Goal: Find specific page/section: Find specific page/section

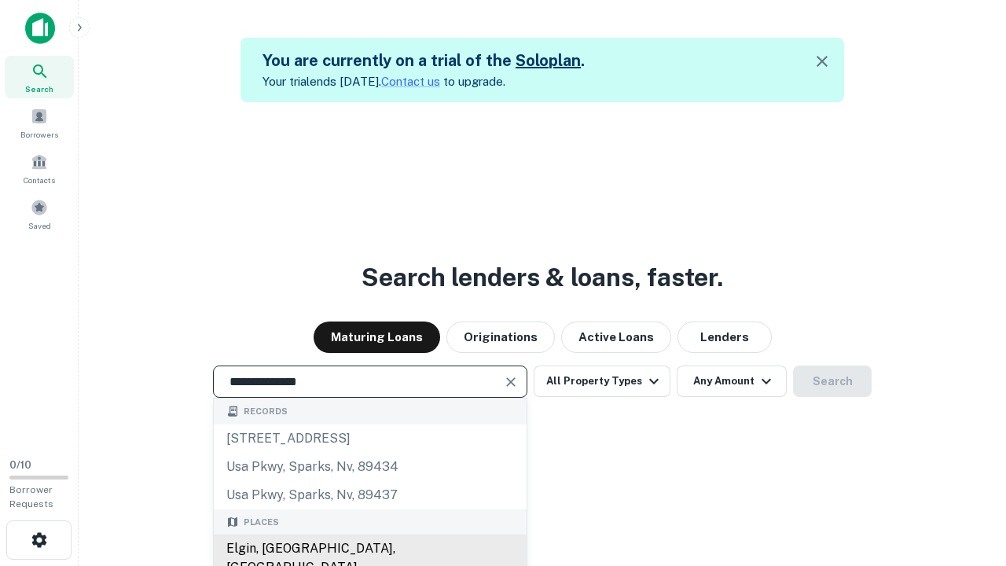
click at [369, 549] on div "Elgin, [GEOGRAPHIC_DATA], [GEOGRAPHIC_DATA]" at bounding box center [370, 557] width 313 height 47
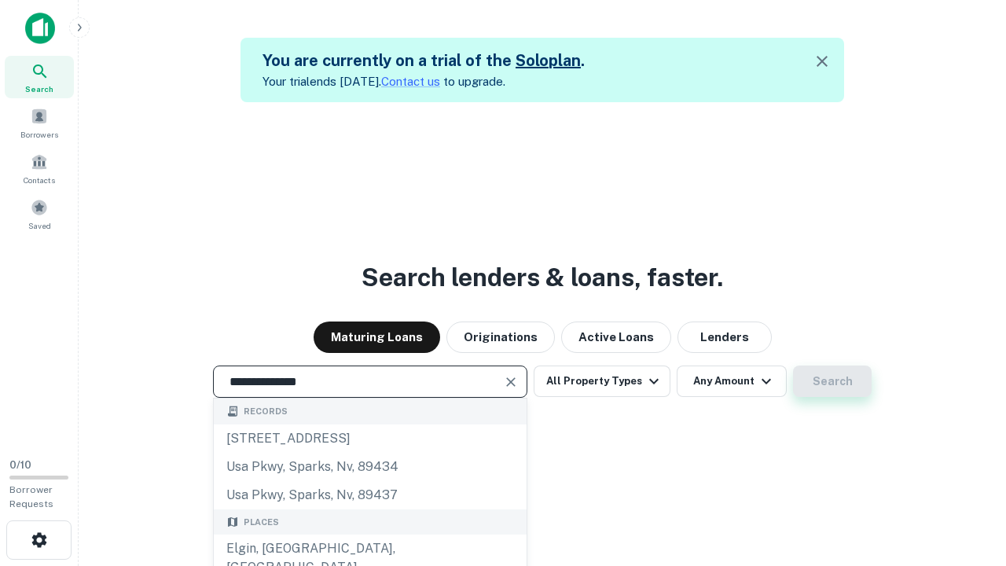
type input "**********"
click at [832, 381] on button "Search" at bounding box center [832, 380] width 79 height 31
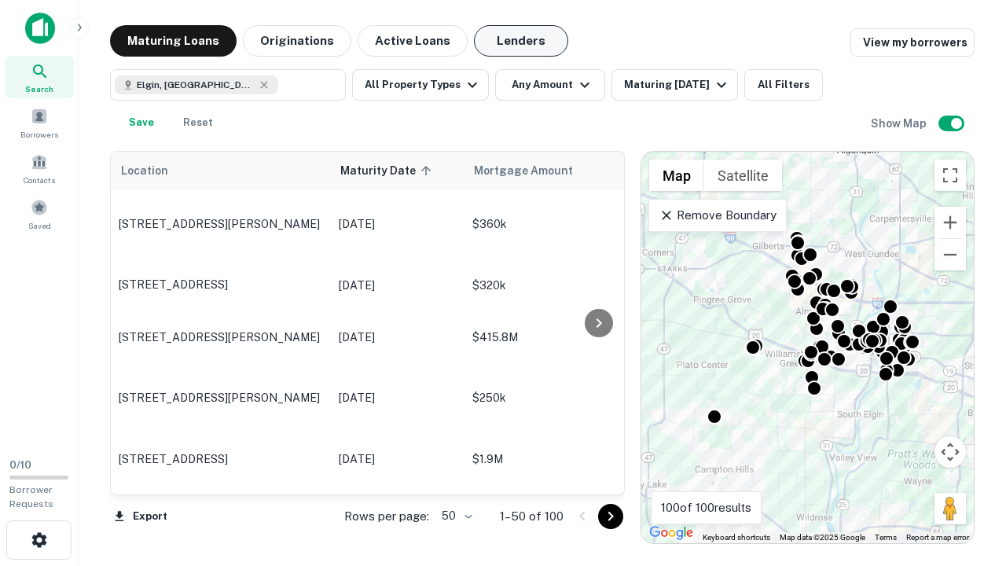
click at [521, 41] on button "Lenders" at bounding box center [521, 40] width 94 height 31
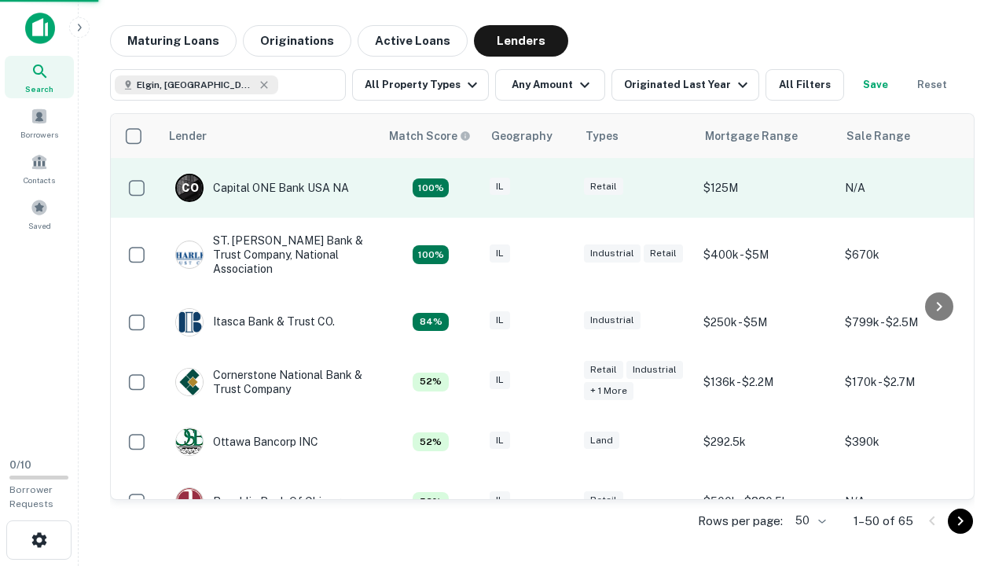
click at [558, 188] on div "IL" at bounding box center [529, 188] width 79 height 21
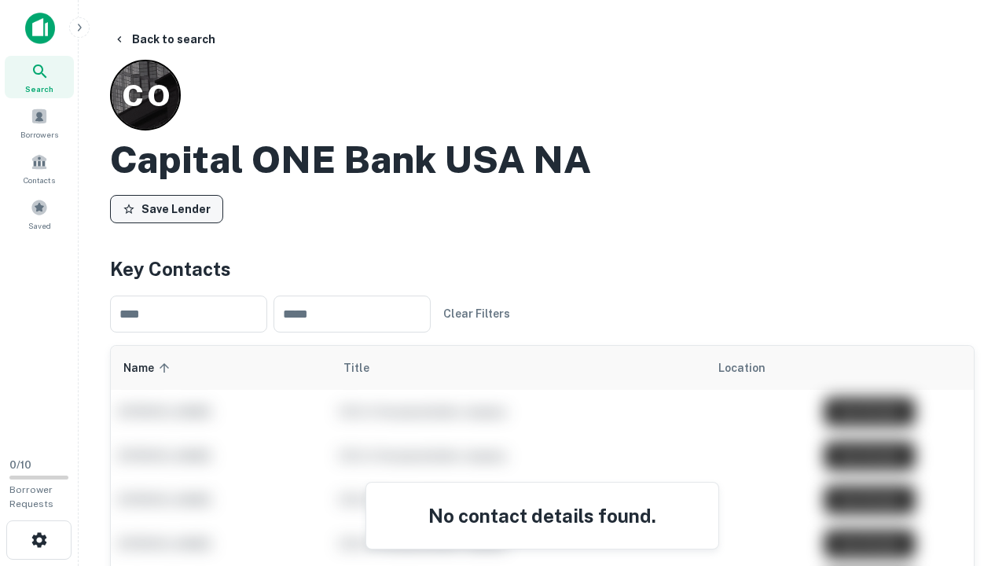
click at [167, 208] on button "Save Lender" at bounding box center [166, 209] width 113 height 28
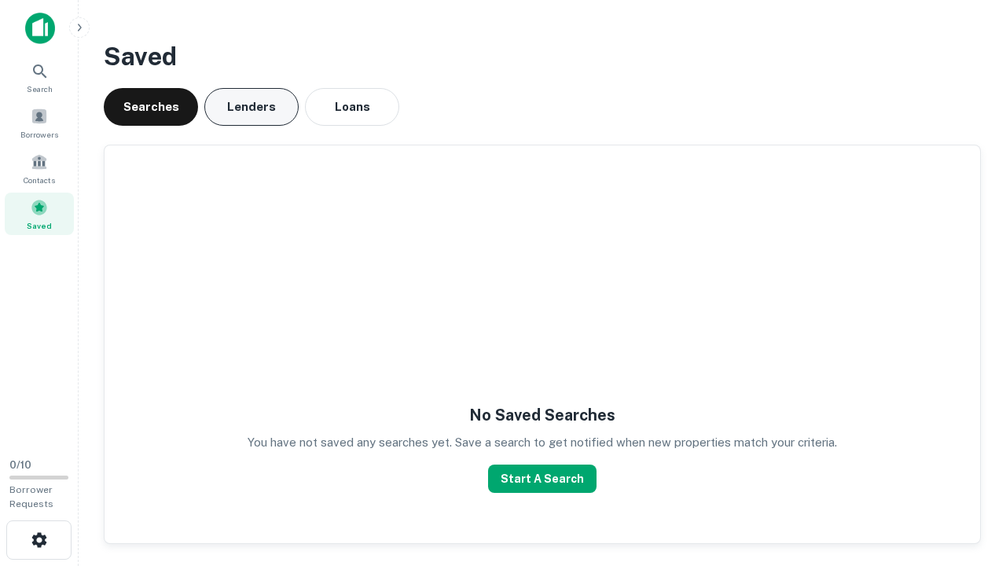
click at [252, 107] on button "Lenders" at bounding box center [251, 107] width 94 height 38
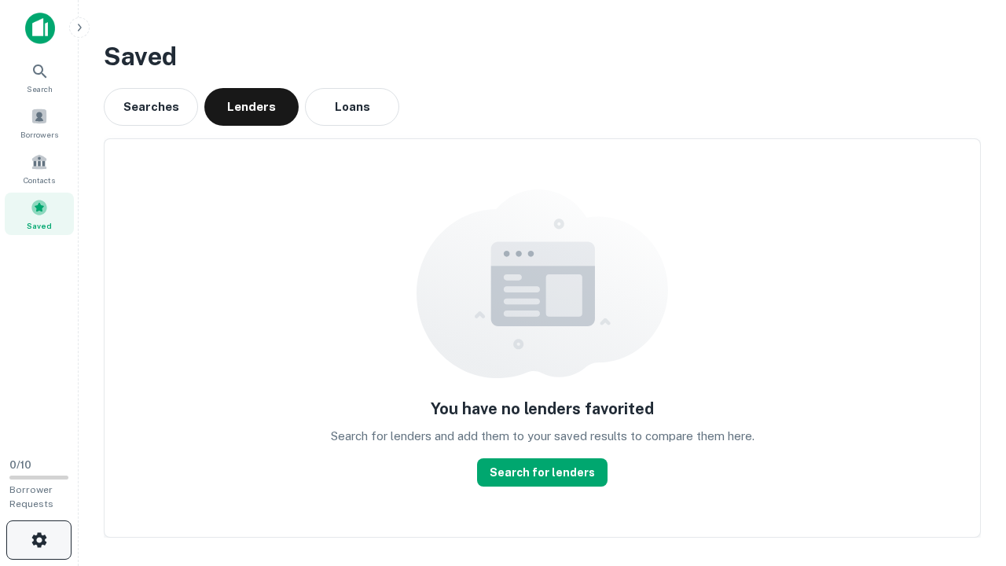
click at [39, 540] on icon "button" at bounding box center [39, 540] width 19 height 19
